Goal: Task Accomplishment & Management: Use online tool/utility

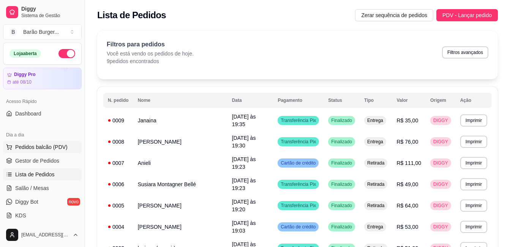
click at [61, 147] on span "Pedidos balcão (PDV)" at bounding box center [41, 147] width 52 height 8
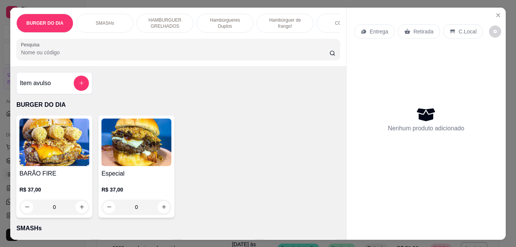
click at [119, 22] on div "SMASHs" at bounding box center [104, 23] width 57 height 19
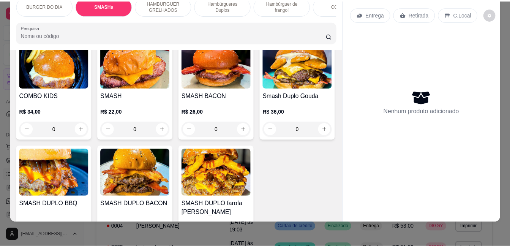
scroll to position [196, 0]
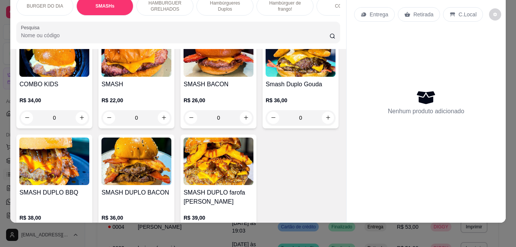
click at [265, 77] on img at bounding box center [300, 52] width 70 height 47
click at [307, 218] on p "Adicionar R$ 36,00" at bounding box center [329, 221] width 45 height 8
type input "1"
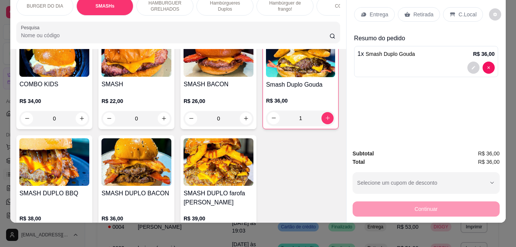
click at [412, 7] on div "Retirada" at bounding box center [418, 14] width 42 height 14
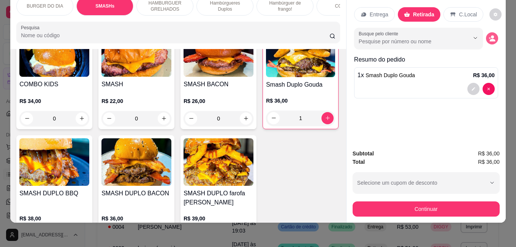
click at [488, 35] on icon "decrease-product-quantity" at bounding box center [491, 38] width 7 height 7
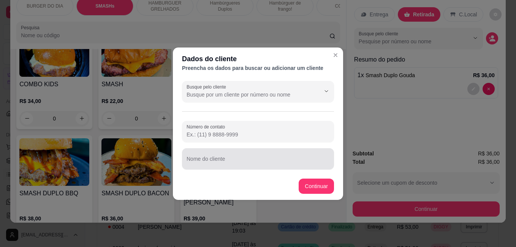
click at [224, 155] on div at bounding box center [257, 158] width 143 height 15
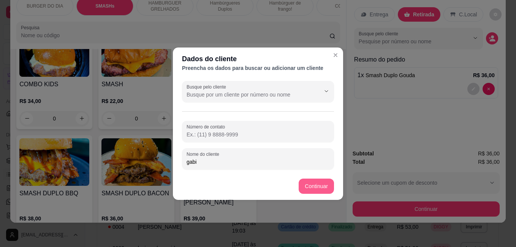
type input "gabi"
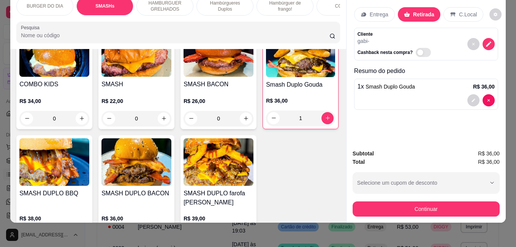
click at [398, 201] on button "Continuar" at bounding box center [425, 208] width 147 height 15
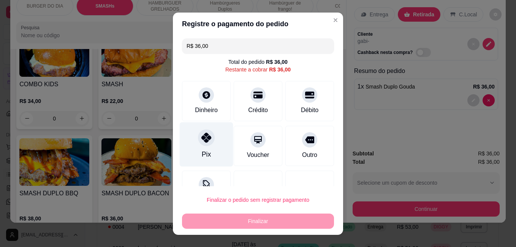
click at [192, 150] on div "Pix" at bounding box center [207, 144] width 54 height 44
type input "R$ 0,00"
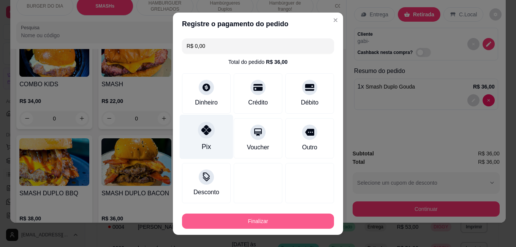
click at [229, 220] on button "Finalizar" at bounding box center [258, 220] width 152 height 15
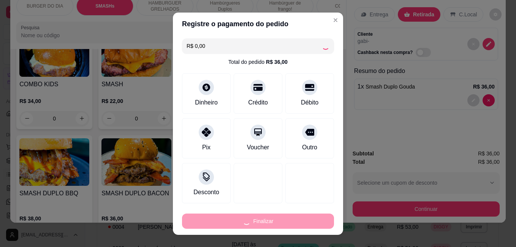
type input "0"
type input "-R$ 36,00"
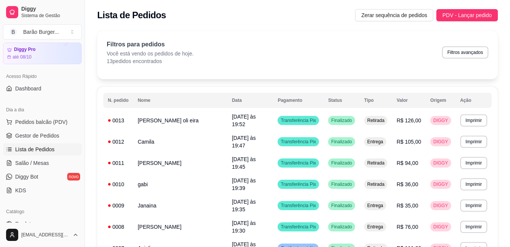
scroll to position [152, 0]
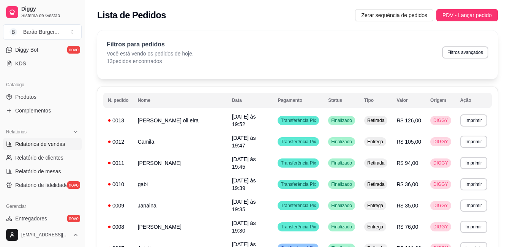
click at [46, 147] on span "Relatórios de vendas" at bounding box center [40, 144] width 50 height 8
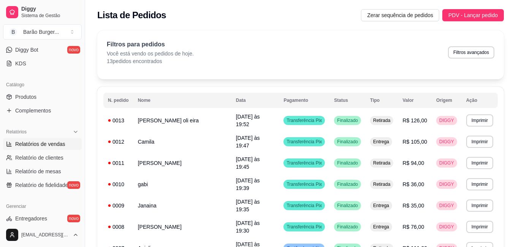
select select "ALL"
select select "0"
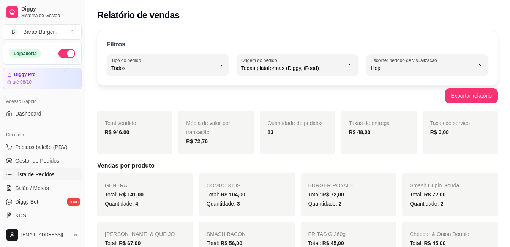
click at [36, 173] on span "Lista de Pedidos" at bounding box center [34, 174] width 39 height 8
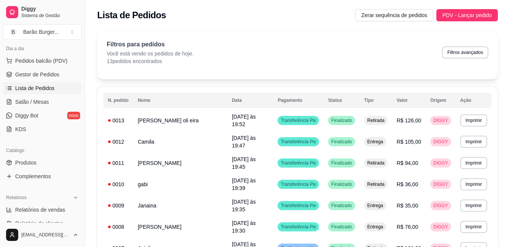
scroll to position [152, 0]
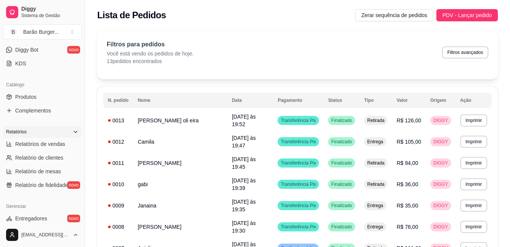
click at [21, 137] on div "Relatórios" at bounding box center [42, 132] width 79 height 12
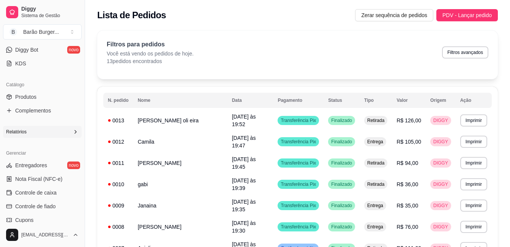
click at [24, 128] on div "Relatórios" at bounding box center [42, 132] width 79 height 12
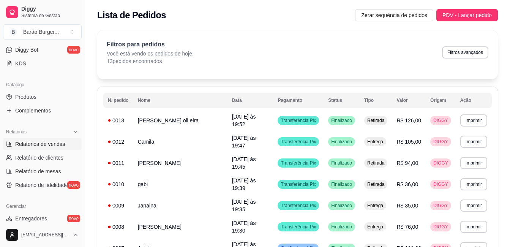
click at [45, 144] on span "Relatórios de vendas" at bounding box center [40, 144] width 50 height 8
select select "ALL"
select select "0"
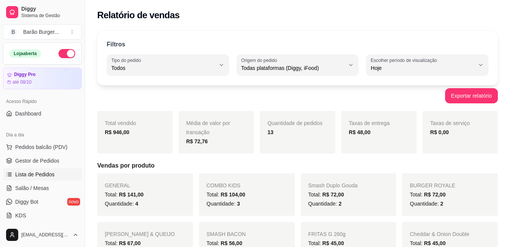
click at [57, 179] on link "Lista de Pedidos" at bounding box center [42, 174] width 79 height 12
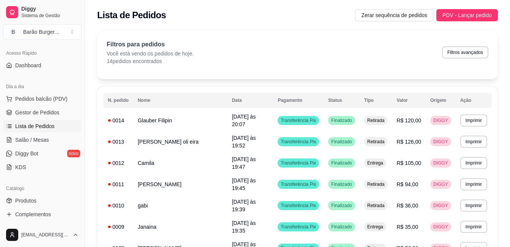
scroll to position [114, 0]
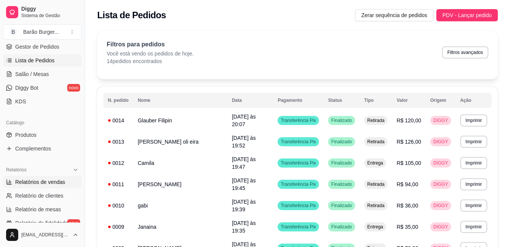
click at [64, 180] on link "Relatórios de vendas" at bounding box center [42, 182] width 79 height 12
select select "ALL"
select select "0"
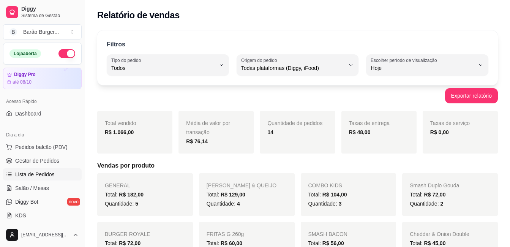
click at [56, 174] on link "Lista de Pedidos" at bounding box center [42, 174] width 79 height 12
